Goal: Find specific page/section: Find specific page/section

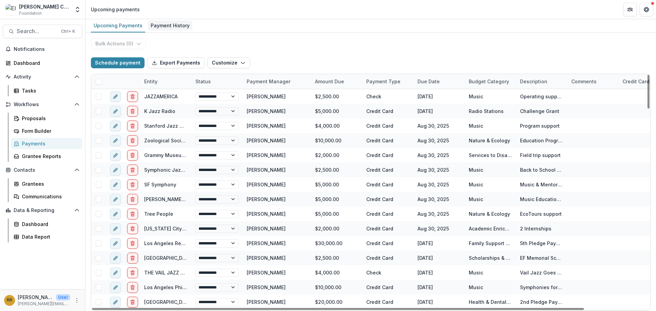
click at [163, 26] on div "Payment History" at bounding box center [170, 25] width 44 height 10
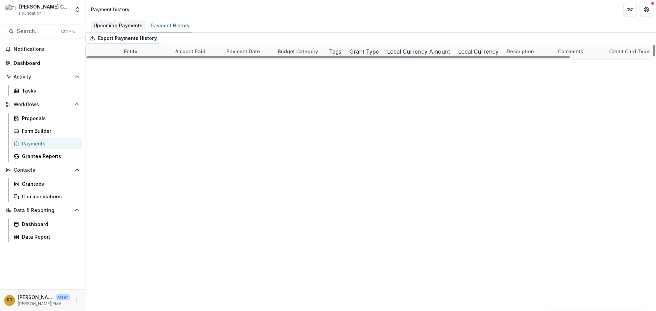
click at [114, 26] on div "Upcoming Payments" at bounding box center [118, 25] width 54 height 10
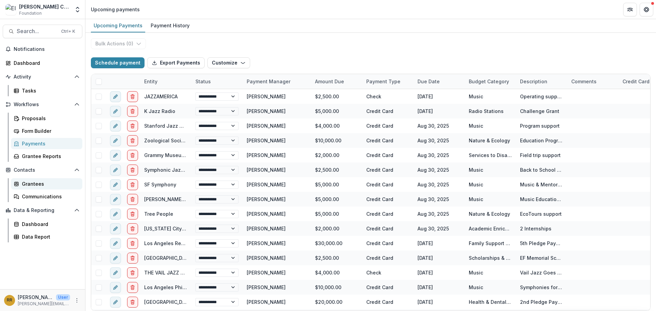
click at [38, 182] on div "Grantees" at bounding box center [49, 183] width 55 height 7
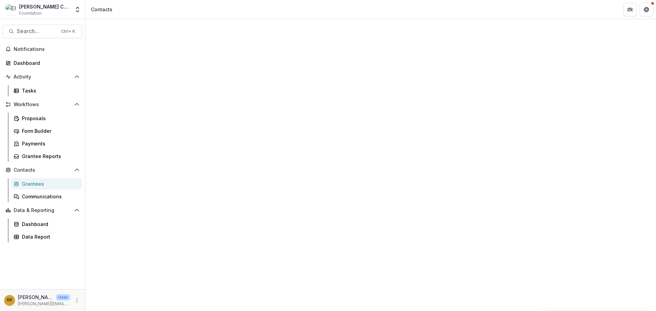
click at [143, 100] on input at bounding box center [131, 104] width 55 height 8
type input "*******"
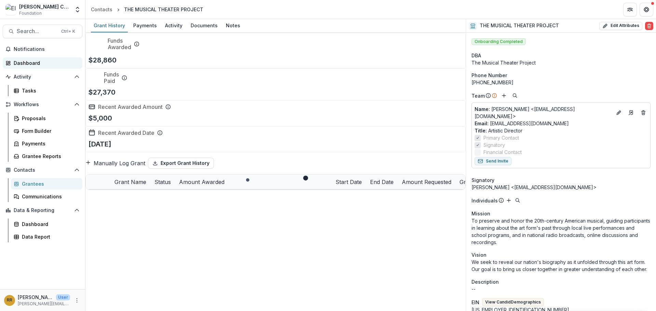
click at [38, 60] on div "Dashboard" at bounding box center [45, 62] width 63 height 7
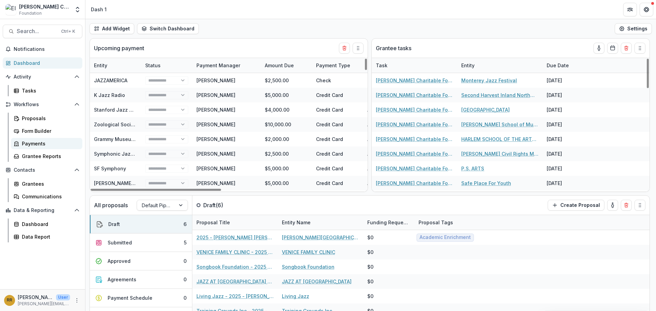
click at [38, 142] on div "Payments" at bounding box center [49, 143] width 55 height 7
